Goal: Transaction & Acquisition: Book appointment/travel/reservation

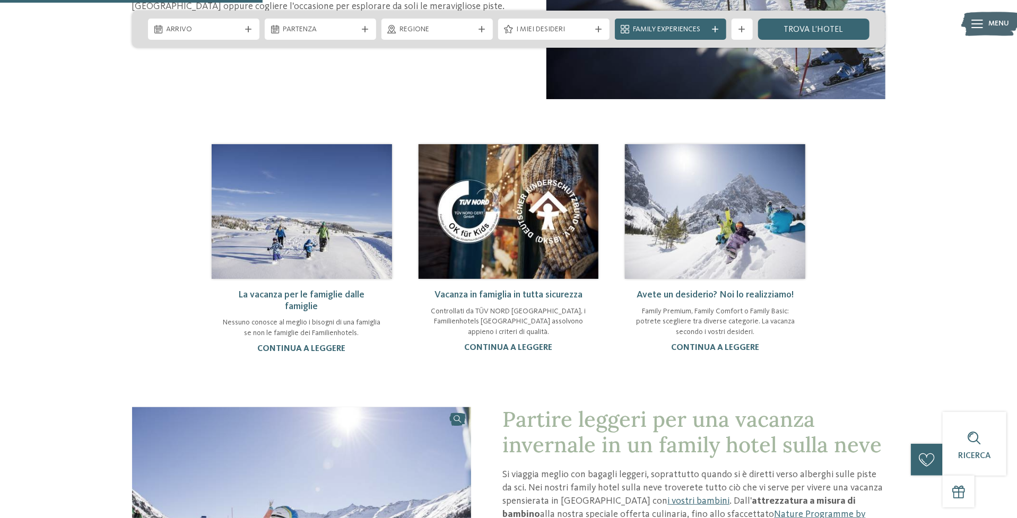
scroll to position [849, 0]
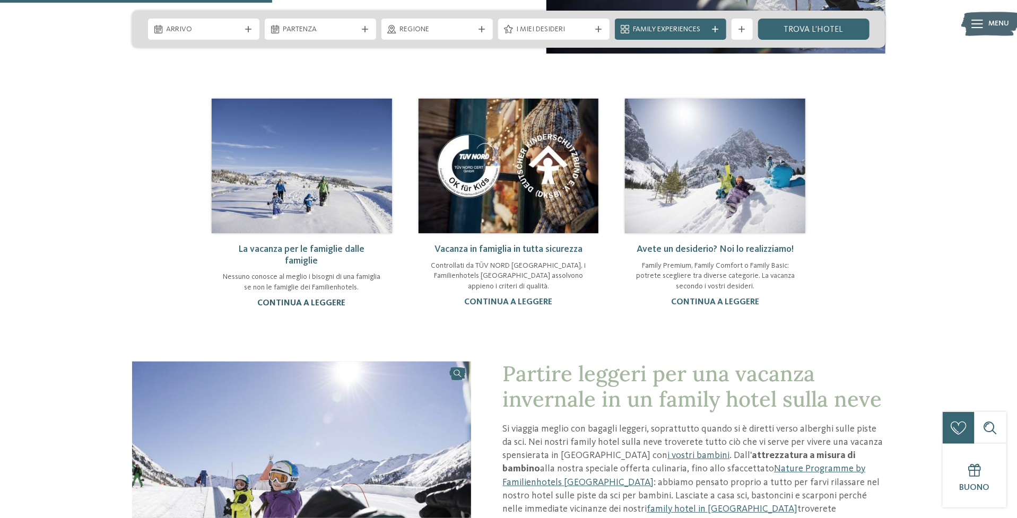
click at [289, 308] on link "continua a leggere" at bounding box center [302, 303] width 88 height 8
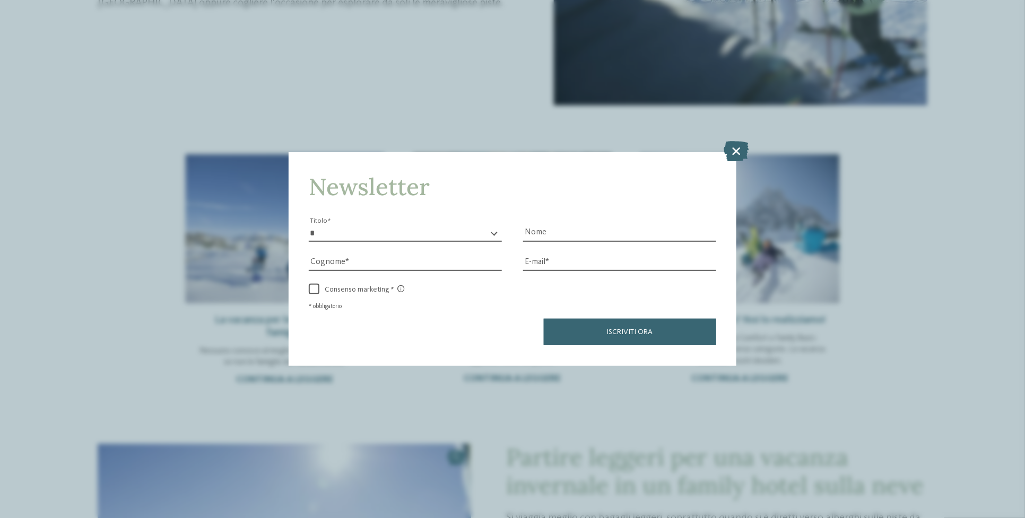
click at [743, 151] on icon at bounding box center [736, 151] width 25 height 20
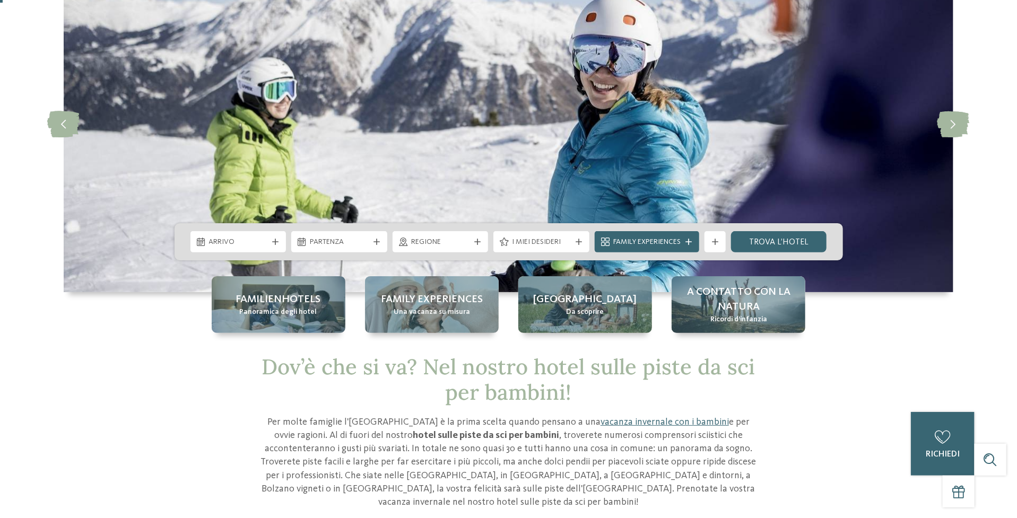
scroll to position [0, 0]
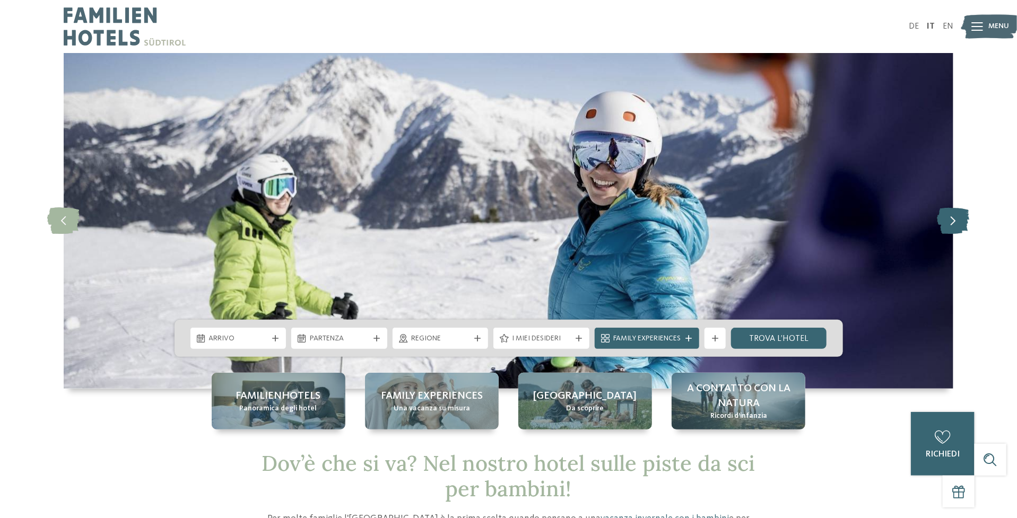
click at [951, 228] on icon at bounding box center [954, 220] width 32 height 27
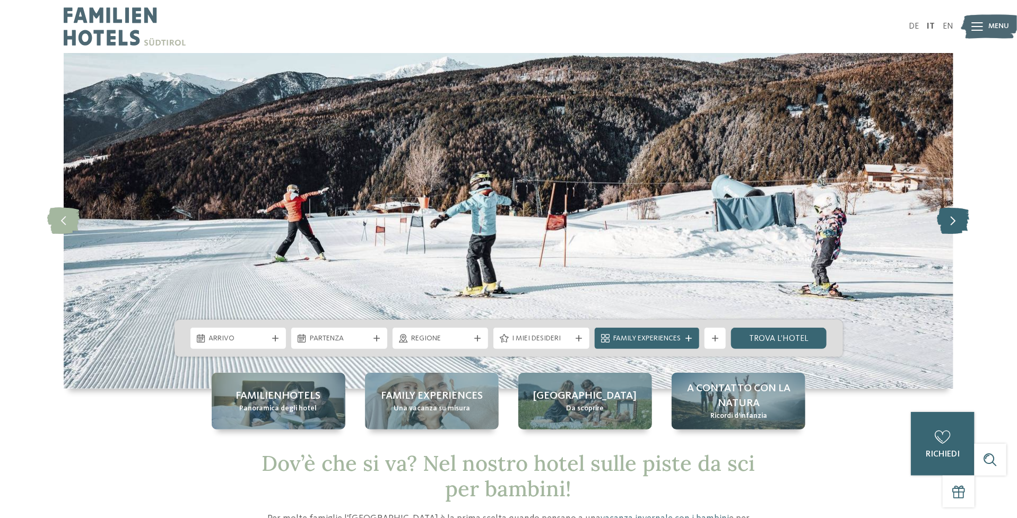
click at [951, 227] on icon at bounding box center [954, 220] width 32 height 27
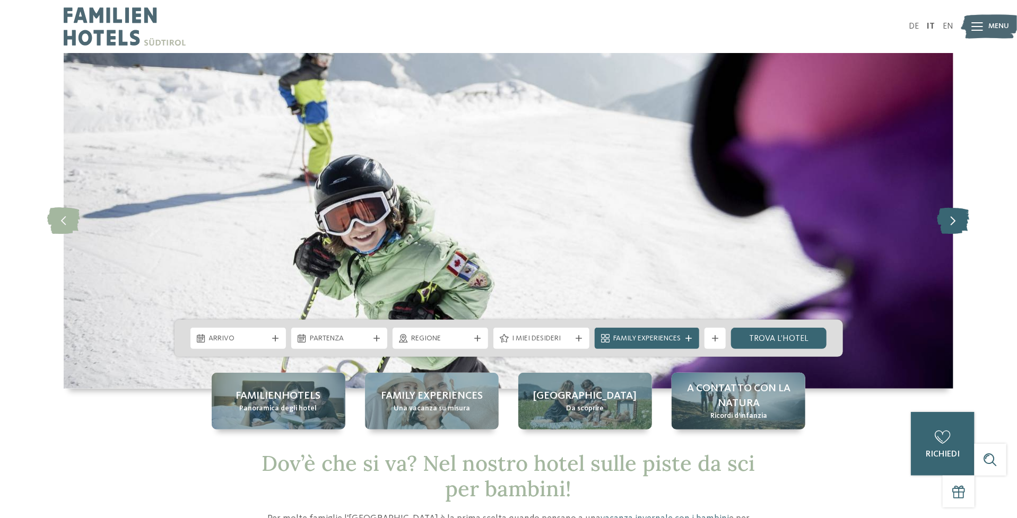
click at [951, 227] on icon at bounding box center [954, 220] width 32 height 27
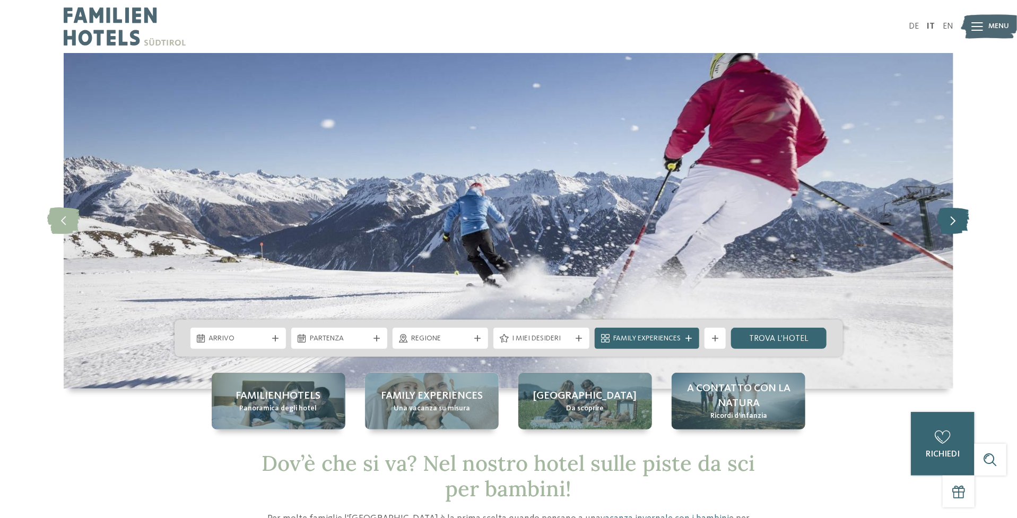
click at [951, 227] on icon at bounding box center [954, 220] width 32 height 27
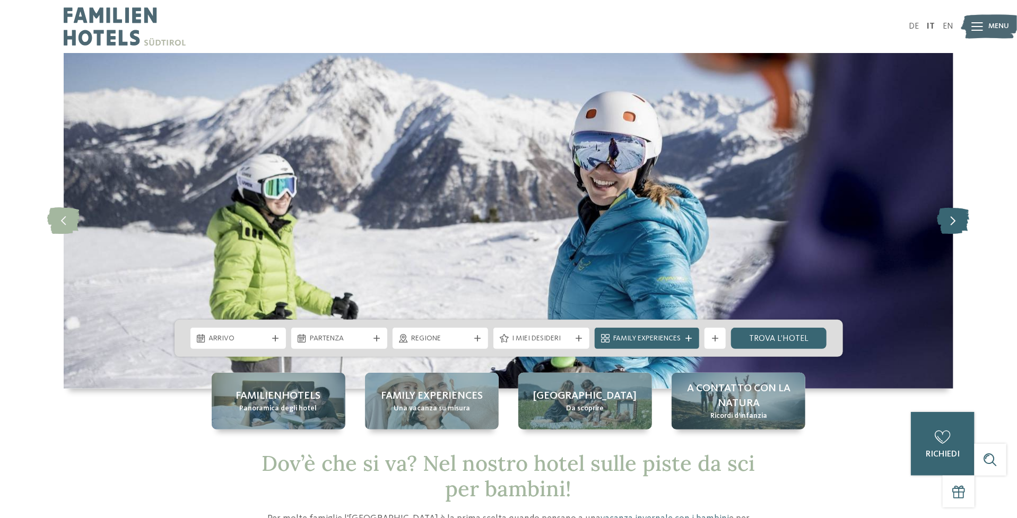
click at [951, 227] on icon at bounding box center [954, 220] width 32 height 27
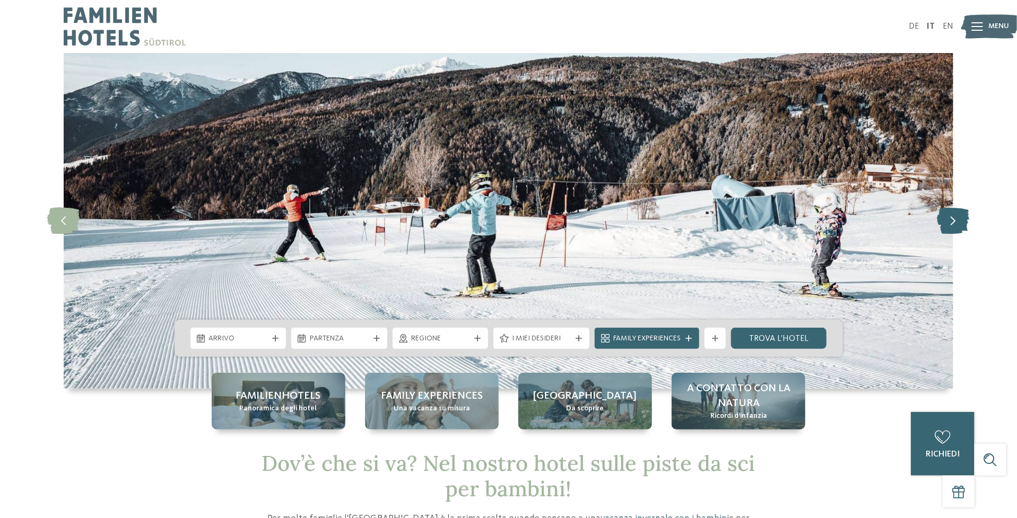
click at [951, 227] on icon at bounding box center [954, 220] width 32 height 27
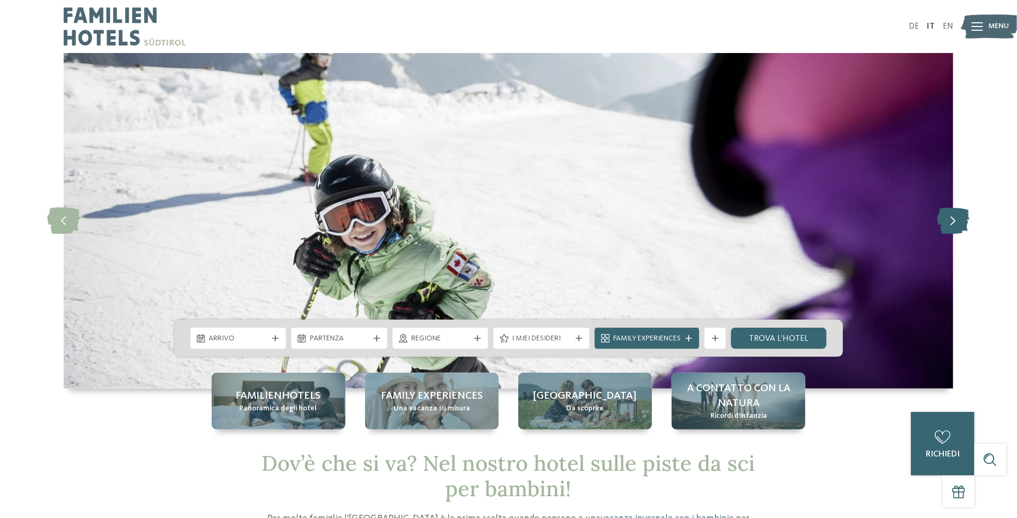
click at [944, 224] on icon at bounding box center [954, 220] width 32 height 27
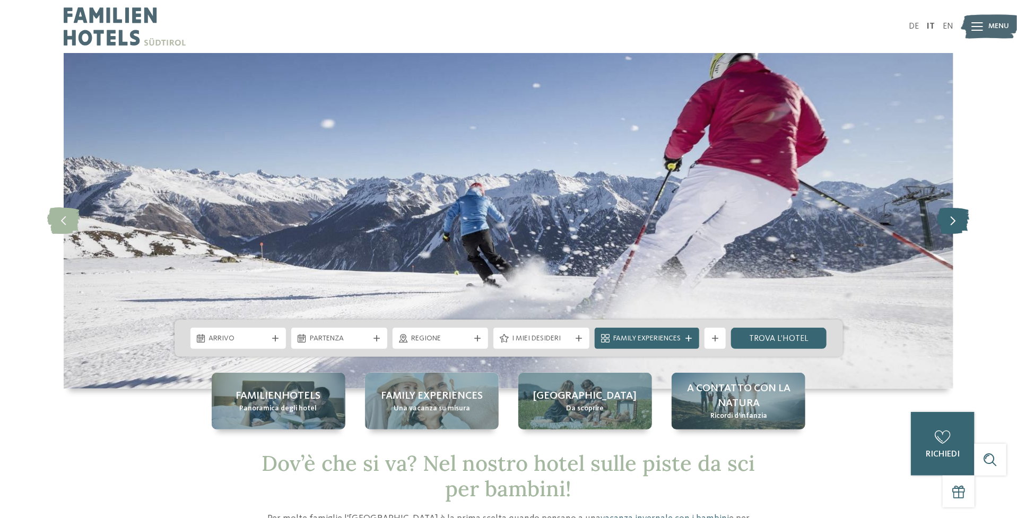
click at [948, 220] on icon at bounding box center [954, 220] width 32 height 27
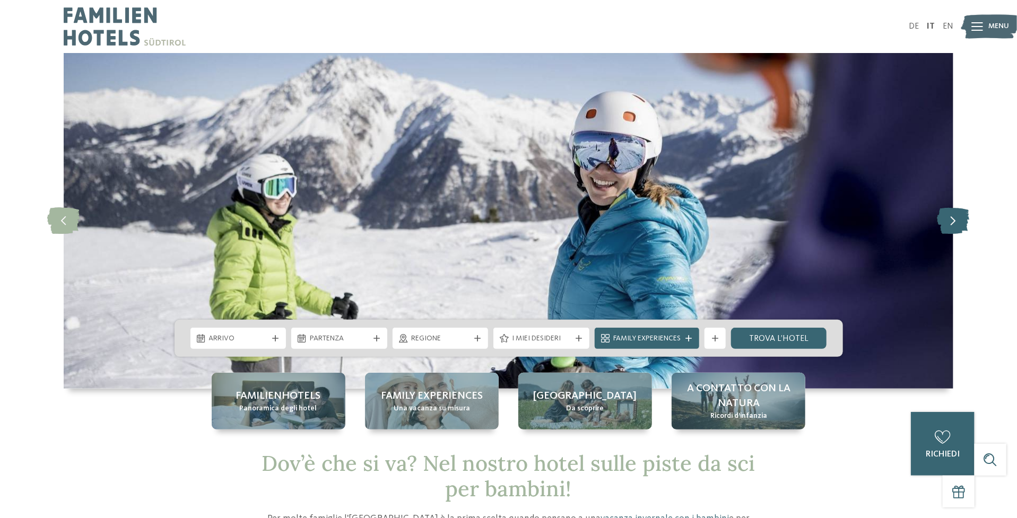
click at [955, 229] on icon at bounding box center [954, 220] width 32 height 27
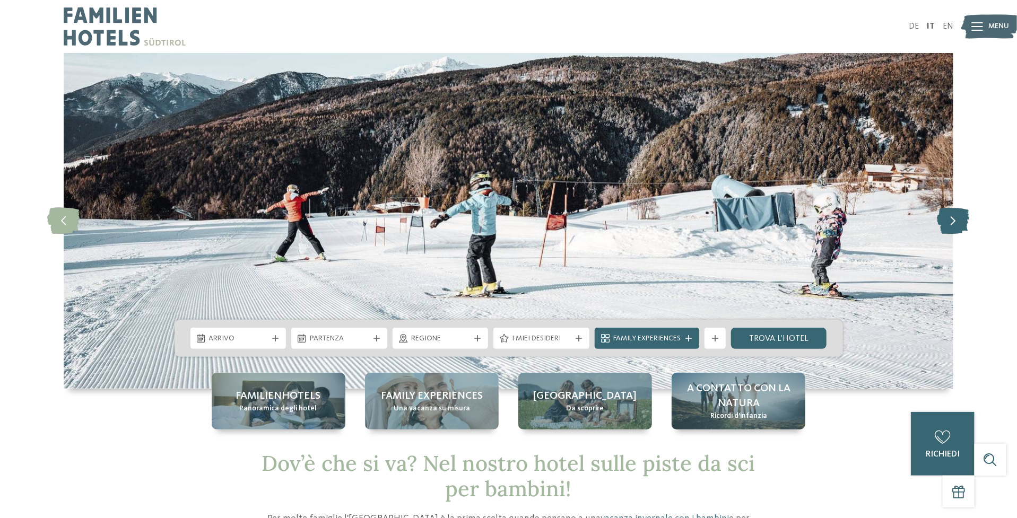
click at [955, 229] on icon at bounding box center [954, 220] width 32 height 27
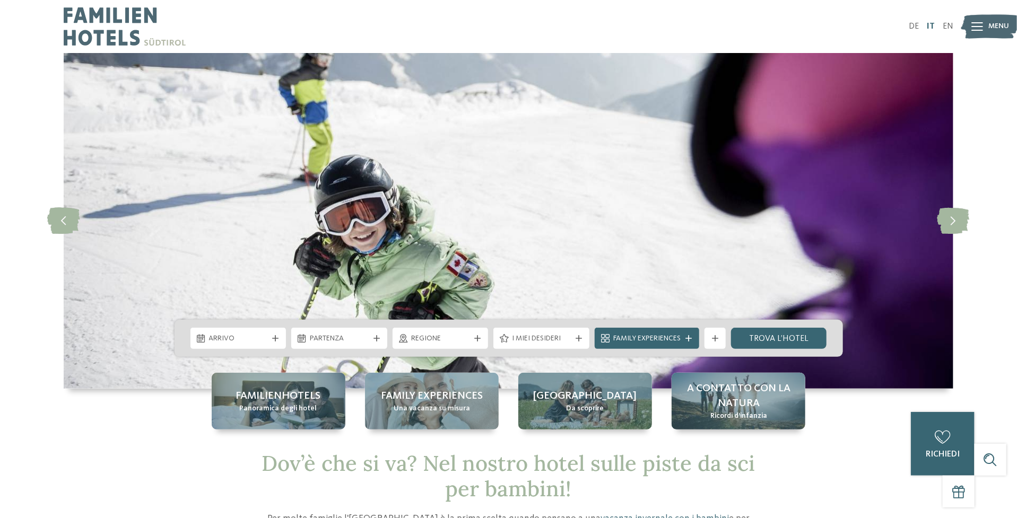
click at [927, 29] on link "IT" at bounding box center [931, 26] width 8 height 8
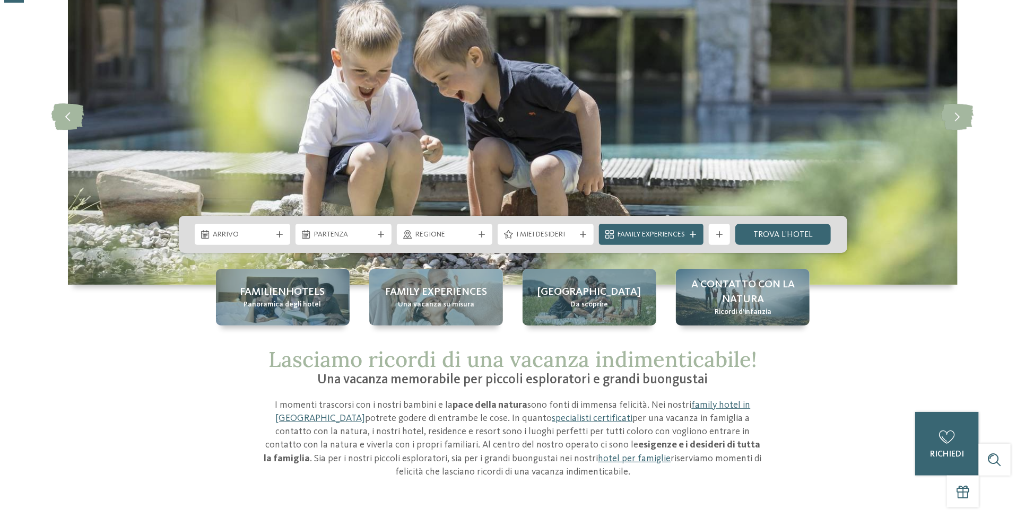
scroll to position [106, 0]
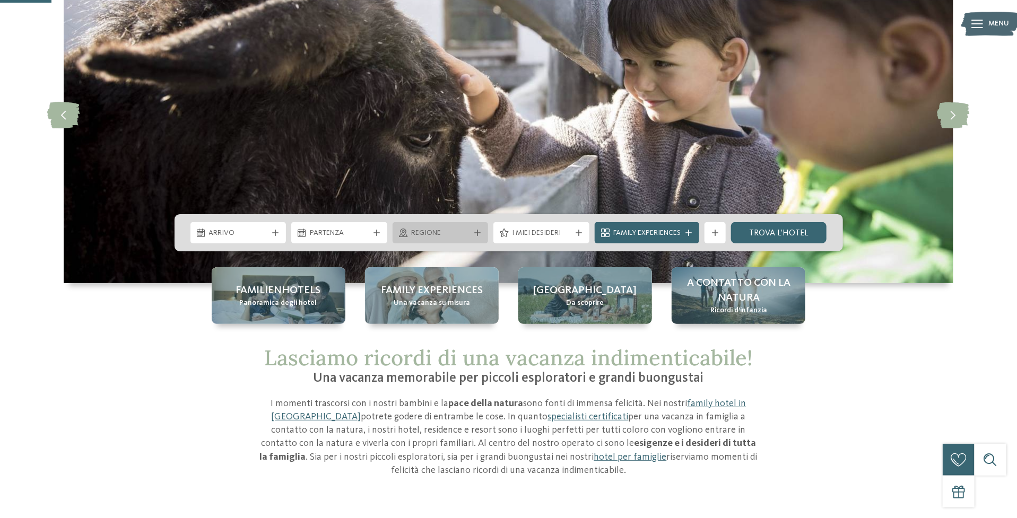
click at [477, 230] on icon at bounding box center [477, 233] width 6 height 6
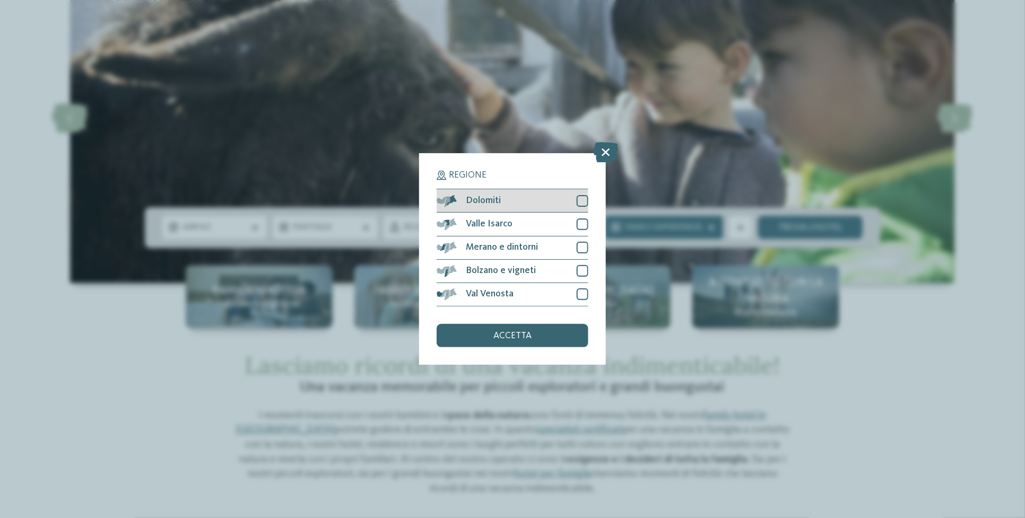
click at [585, 202] on div at bounding box center [583, 201] width 12 height 12
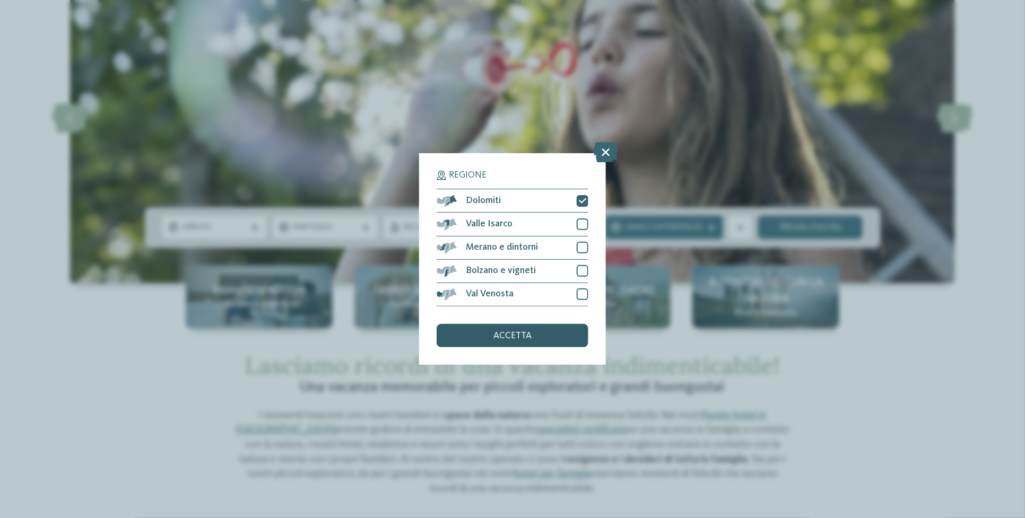
click at [543, 337] on div "accetta" at bounding box center [513, 335] width 152 height 23
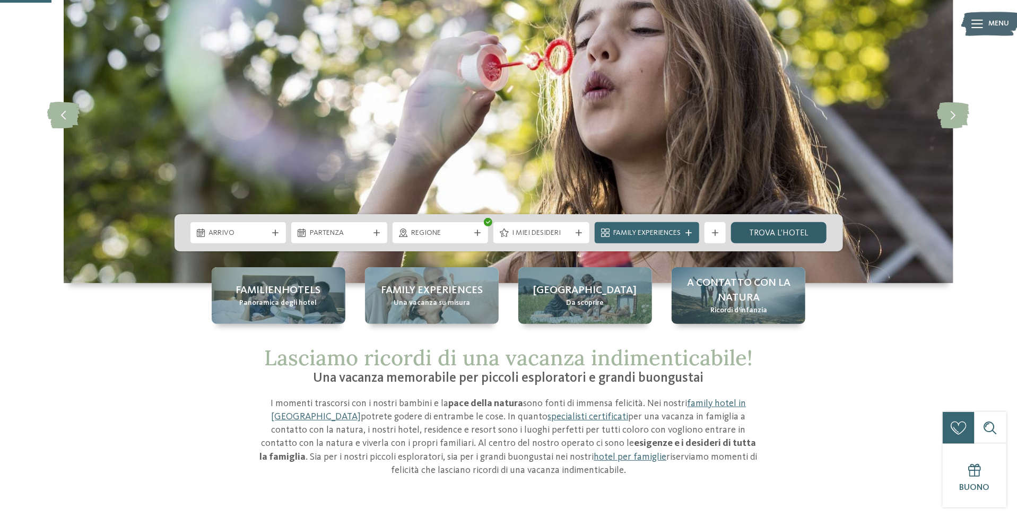
click at [827, 228] on link "trova l’hotel" at bounding box center [779, 232] width 96 height 21
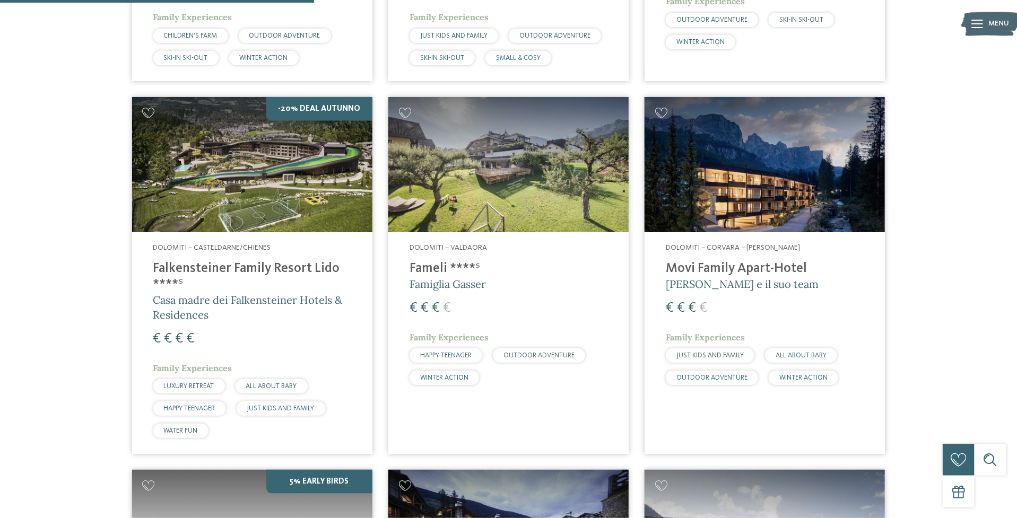
scroll to position [654, 0]
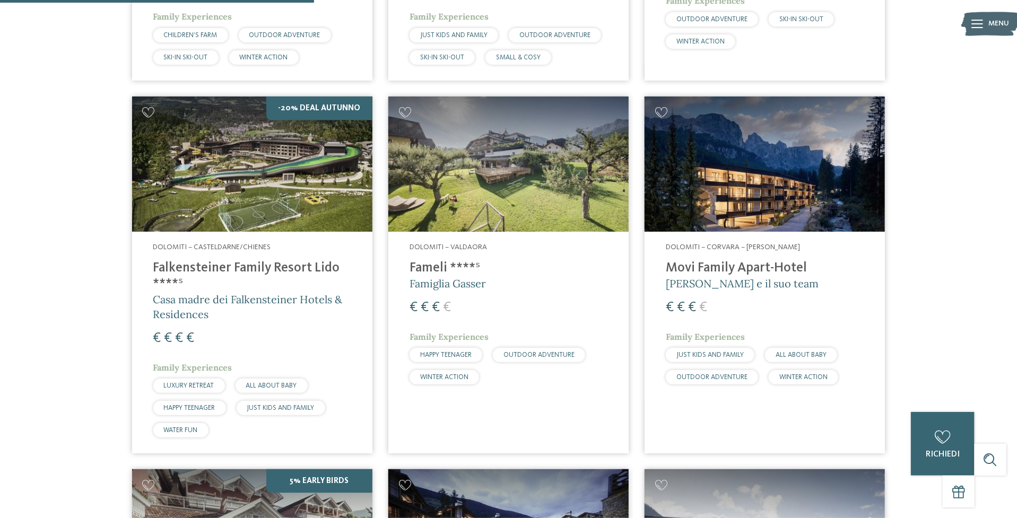
click at [216, 292] on h4 "Falkensteiner Family Resort Lido ****ˢ" at bounding box center [252, 277] width 198 height 32
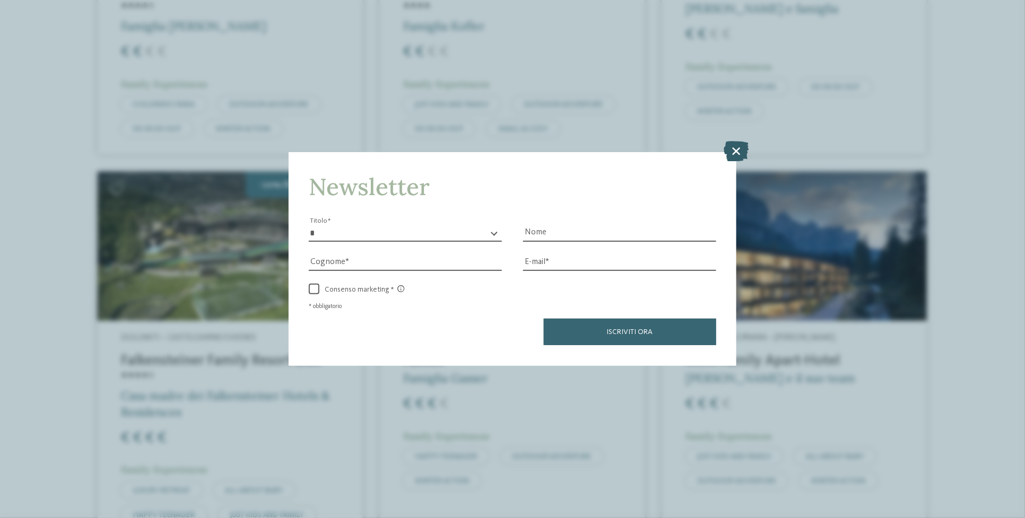
click at [735, 146] on icon at bounding box center [736, 151] width 25 height 20
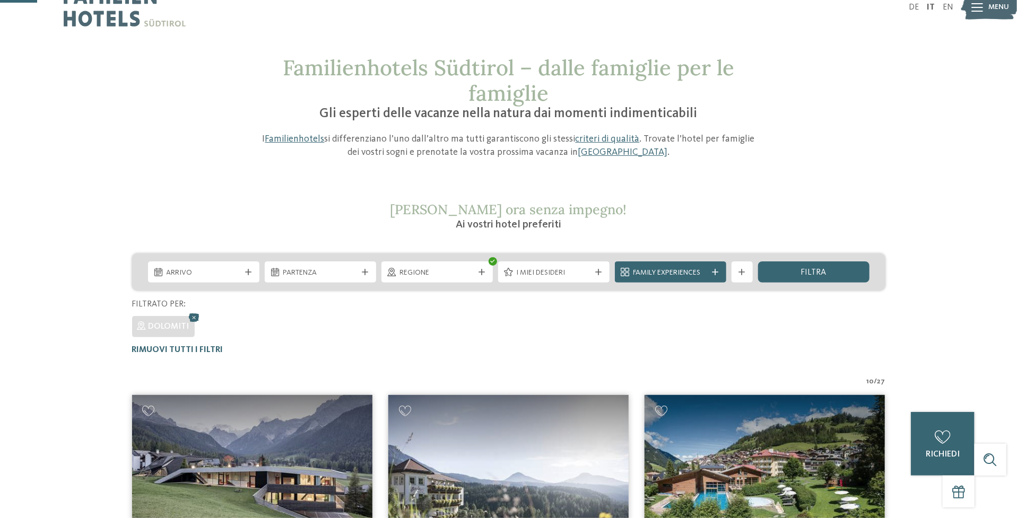
scroll to position [0, 0]
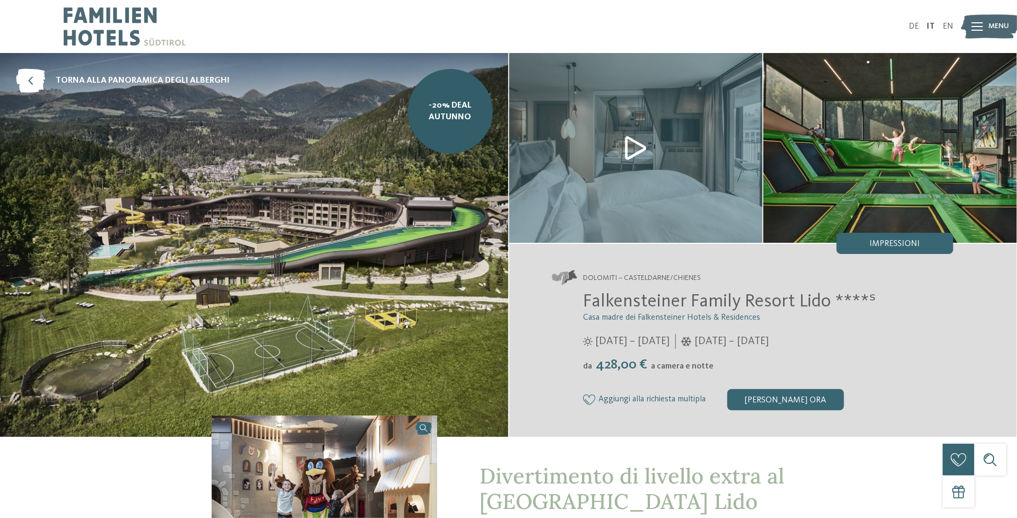
click at [633, 158] on img at bounding box center [636, 148] width 254 height 190
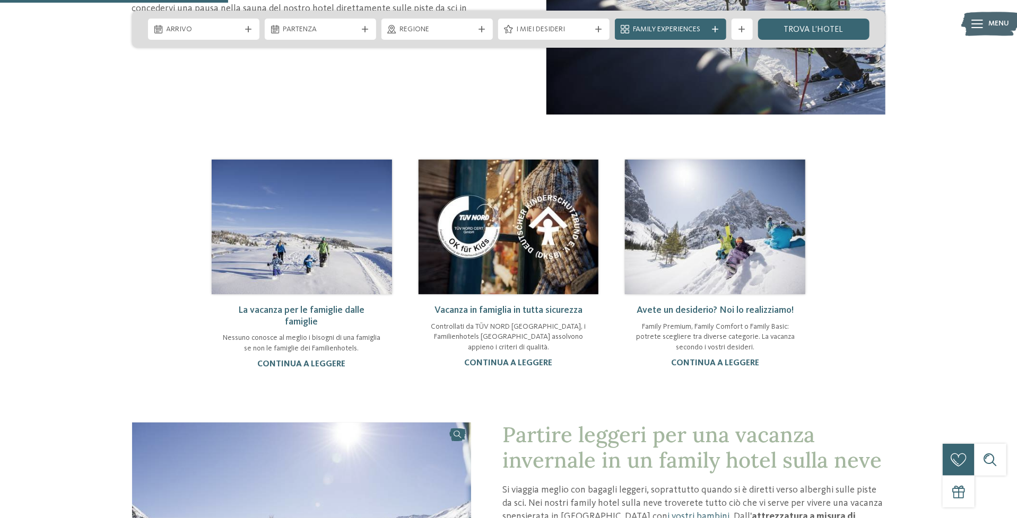
scroll to position [849, 0]
